Goal: Transaction & Acquisition: Download file/media

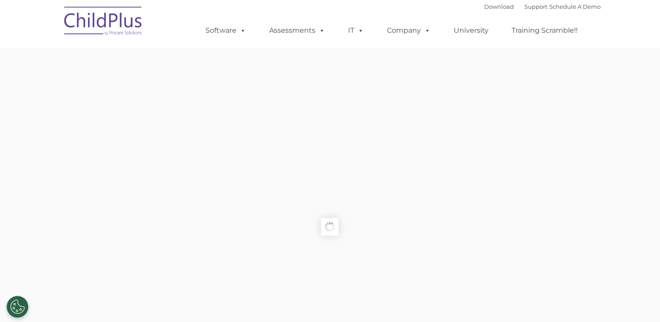
type input ""
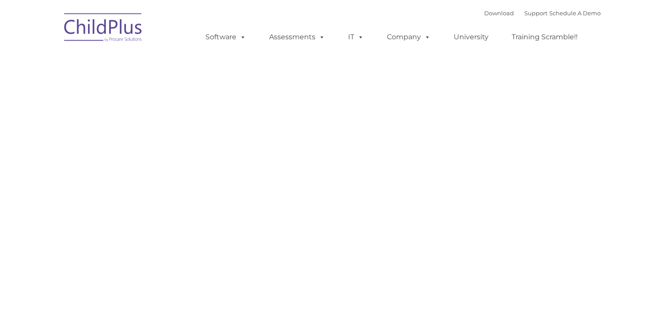
type input ""
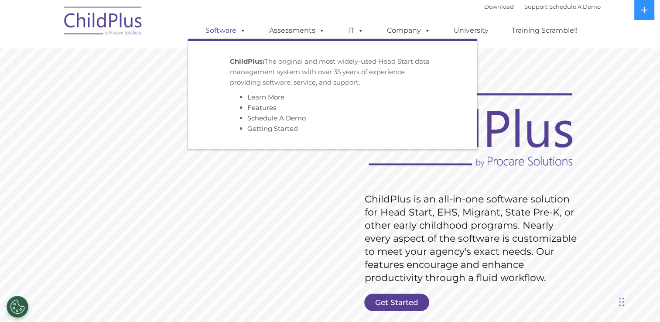
click at [239, 30] on span at bounding box center [242, 30] width 10 height 8
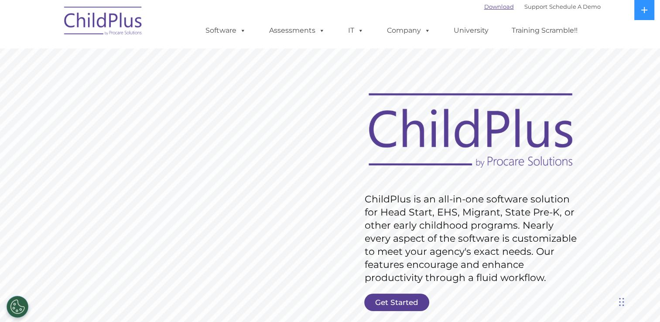
click at [492, 7] on link "Download" at bounding box center [500, 6] width 30 height 7
